Goal: Navigation & Orientation: Find specific page/section

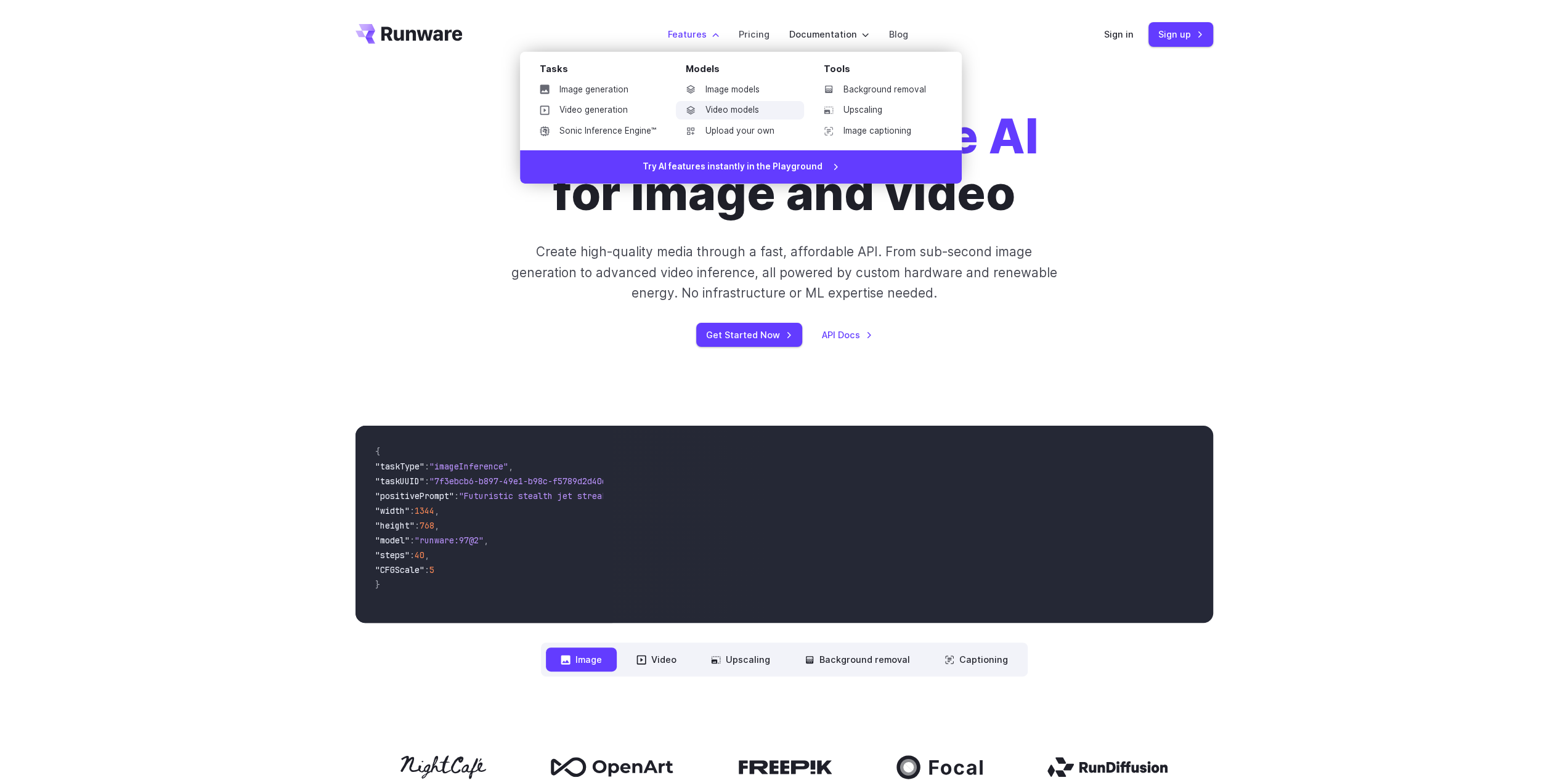
click at [740, 108] on link "Video models" at bounding box center [740, 111] width 128 height 19
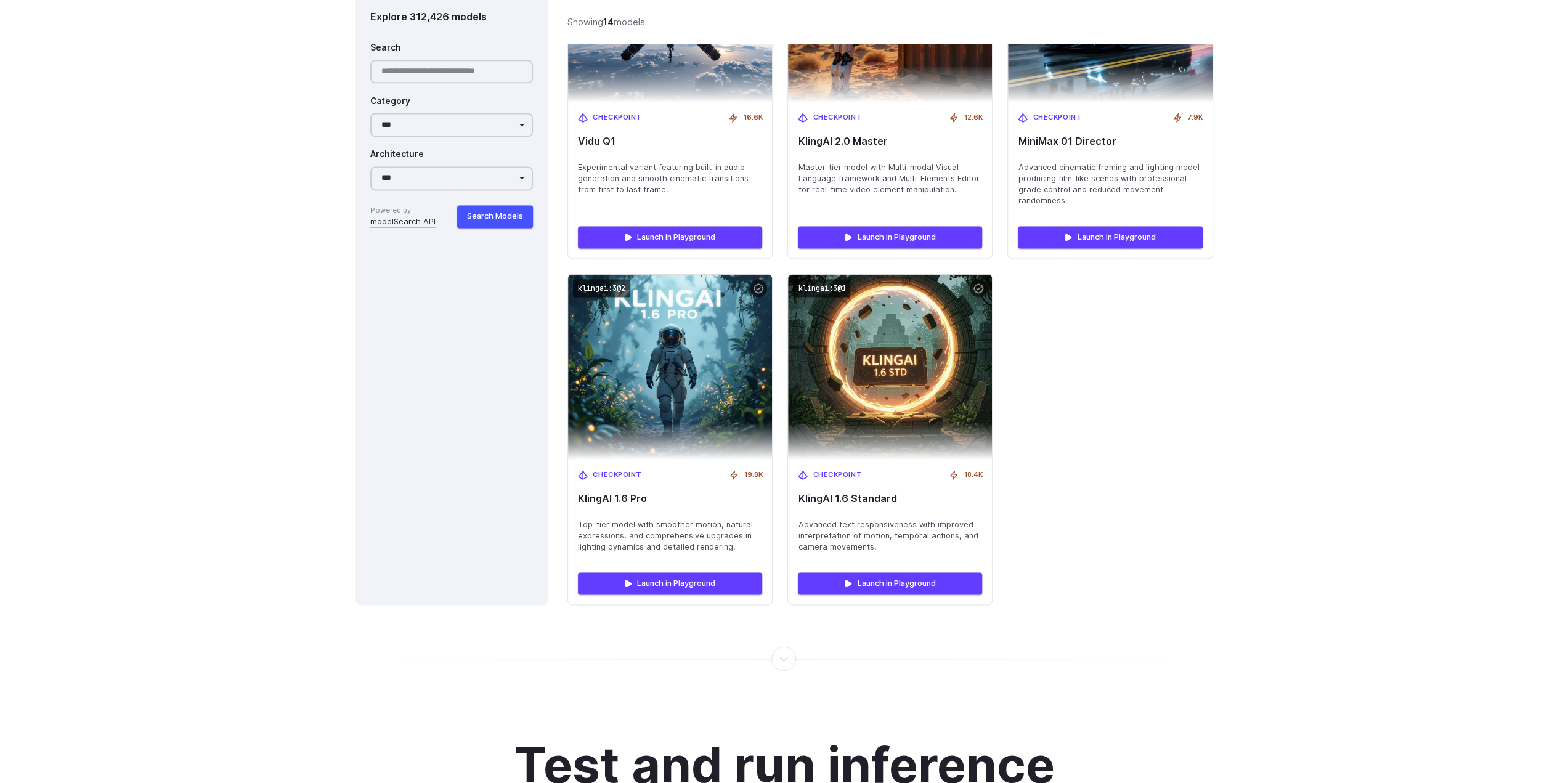
scroll to position [1664, 0]
